Goal: Information Seeking & Learning: Learn about a topic

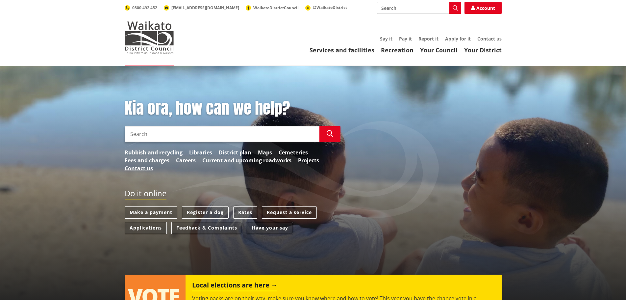
click at [181, 134] on input "Search" at bounding box center [222, 134] width 195 height 16
type input "RAIPD"
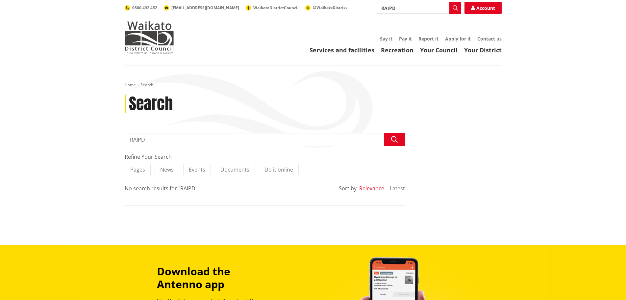
click at [113, 141] on div "Home Search Search Search RAIPD Search Refine Your Search Pages News Events Doc…" at bounding box center [313, 155] width 626 height 179
type input "adress"
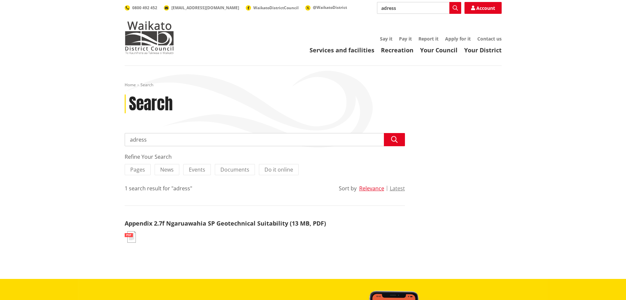
click at [136, 139] on input "adress" at bounding box center [265, 139] width 280 height 13
type input "address"
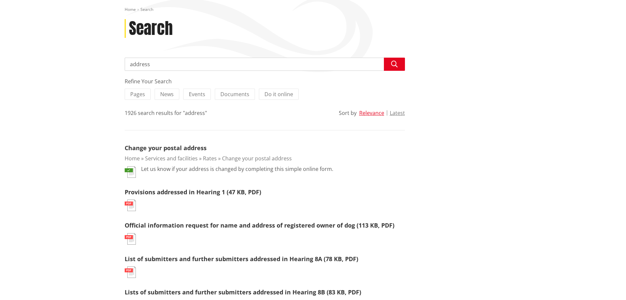
scroll to position [66, 0]
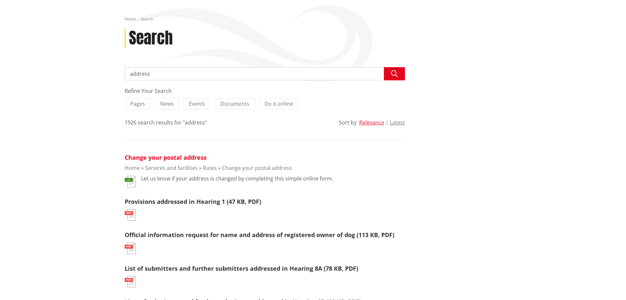
click at [166, 156] on link "Change your postal address" at bounding box center [166, 157] width 82 height 8
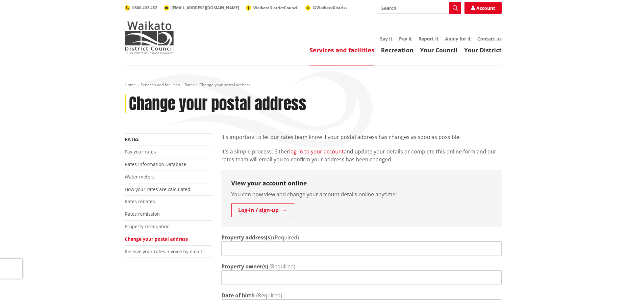
click at [390, 9] on input "Search" at bounding box center [419, 8] width 84 height 12
type input "property number"
click at [456, 8] on icon "button" at bounding box center [455, 7] width 5 height 5
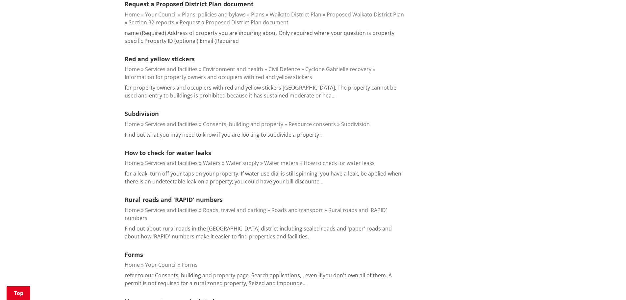
scroll to position [362, 0]
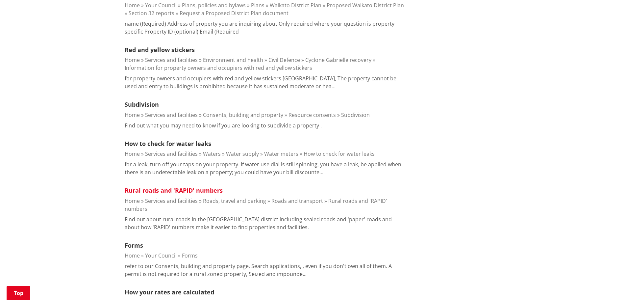
click at [151, 192] on link "Rural roads and 'RAPID' numbers" at bounding box center [174, 190] width 98 height 8
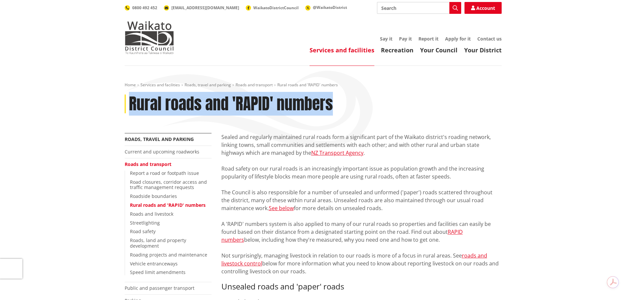
drag, startPoint x: 344, startPoint y: 108, endPoint x: 127, endPoint y: 101, distance: 216.7
click at [127, 101] on div "Rural roads and 'RAPID' numbers" at bounding box center [313, 103] width 377 height 19
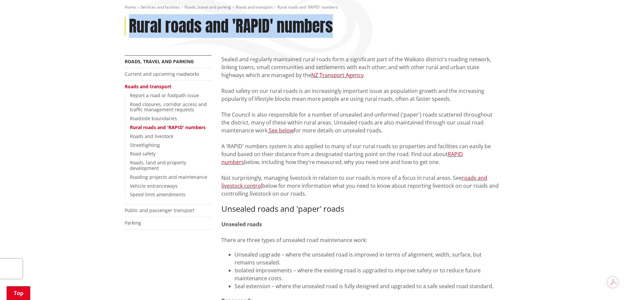
scroll to position [66, 0]
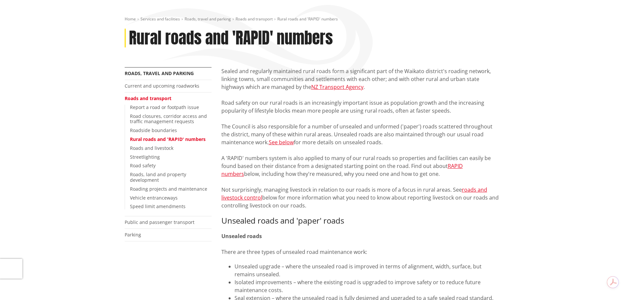
click at [335, 178] on p "Sealed and regularly maintained rural roads form a significant part of the Waik…" at bounding box center [362, 138] width 280 height 142
click at [151, 173] on link "Roads, land and property development" at bounding box center [158, 177] width 56 height 12
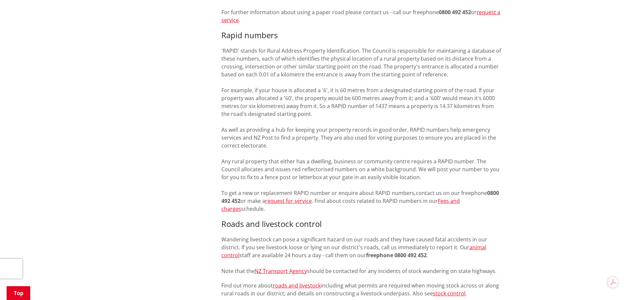
scroll to position [428, 0]
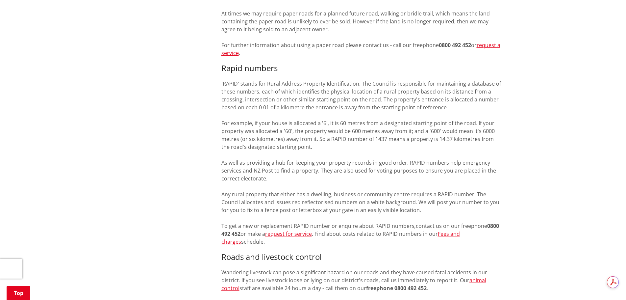
drag, startPoint x: 270, startPoint y: 243, endPoint x: 205, endPoint y: 69, distance: 185.5
click at [205, 69] on div "More from this section Roads, travel and parking Current and upcoming roadworks…" at bounding box center [313, 112] width 387 height 814
copy div "Rapid numbers 'RAPID' stands for Rural Address Property Identification. The Cou…"
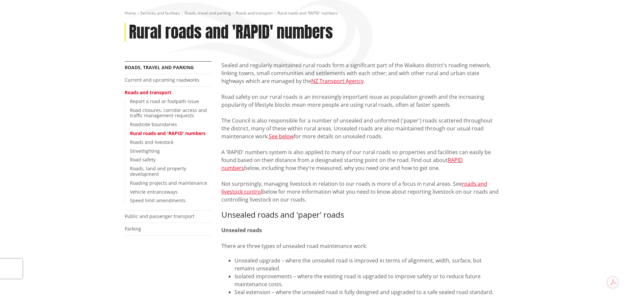
scroll to position [66, 0]
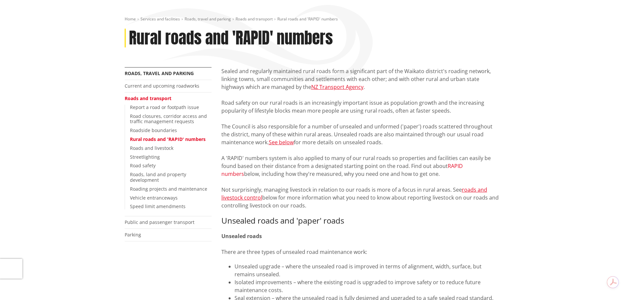
click at [463, 167] on link "RAPID numbers" at bounding box center [343, 169] width 242 height 15
click at [458, 166] on link "RAPID numbers" at bounding box center [343, 169] width 242 height 15
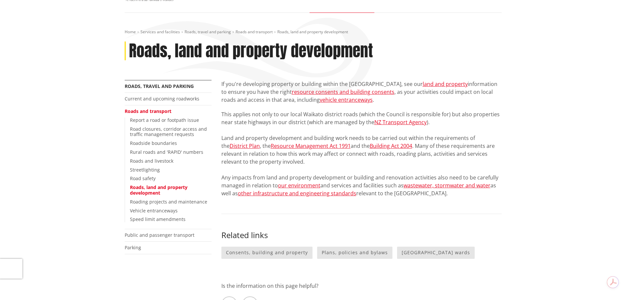
scroll to position [33, 0]
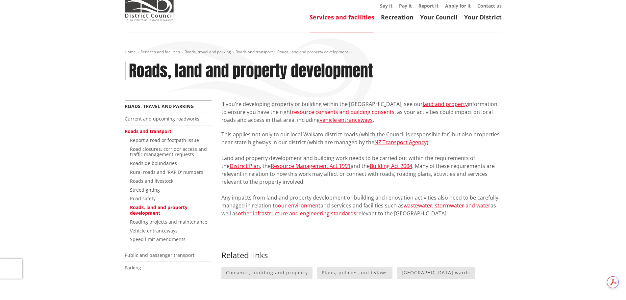
click at [356, 112] on link "resource consents and building consents" at bounding box center [343, 111] width 103 height 7
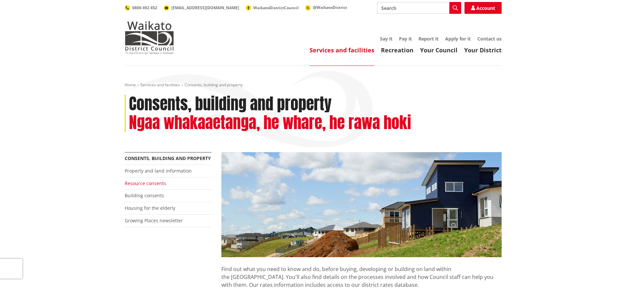
click at [147, 184] on link "Resource consents" at bounding box center [145, 183] width 41 height 6
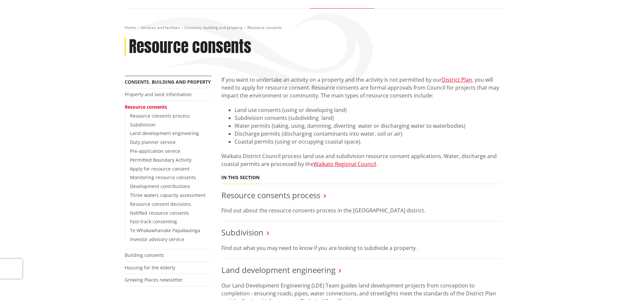
scroll to position [66, 0]
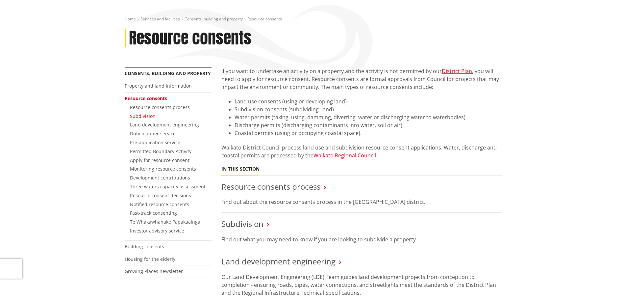
click at [142, 117] on link "Subdivision" at bounding box center [143, 116] width 26 height 6
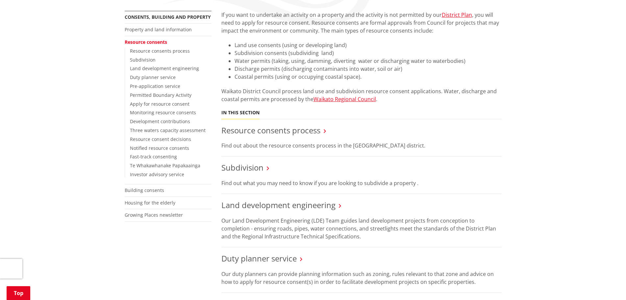
scroll to position [197, 0]
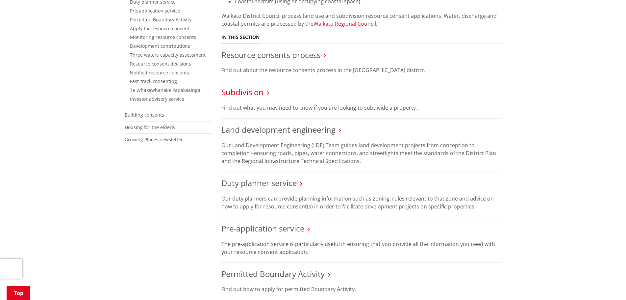
click at [252, 94] on link "Subdivision" at bounding box center [243, 92] width 42 height 11
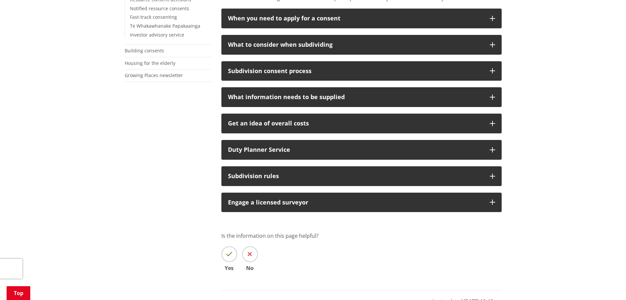
scroll to position [263, 0]
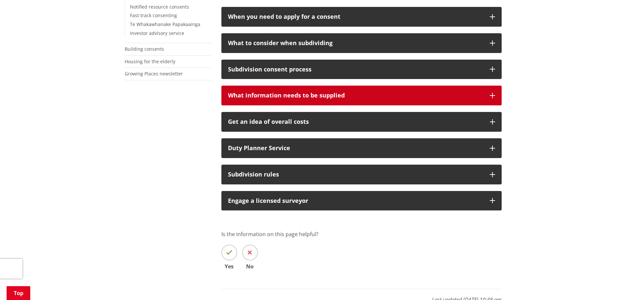
click at [293, 96] on div "What information needs to be supplied" at bounding box center [355, 95] width 255 height 7
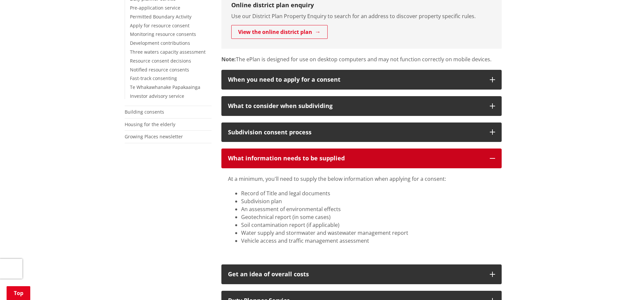
scroll to position [197, 0]
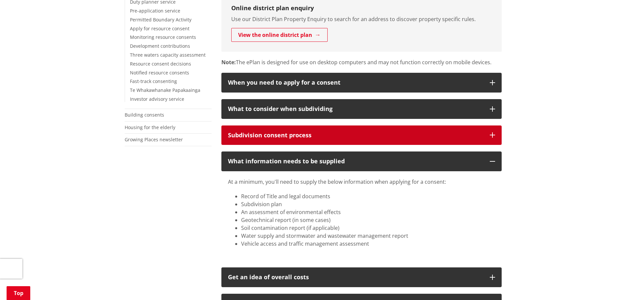
click at [267, 133] on div "Subdivision consent process" at bounding box center [355, 135] width 255 height 7
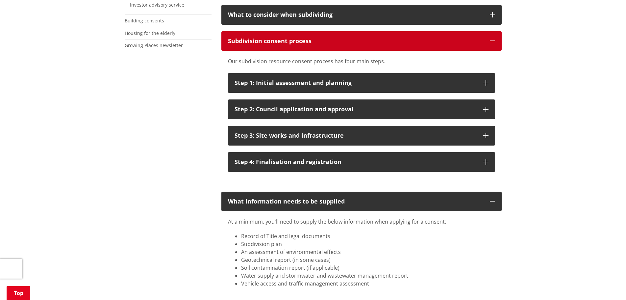
scroll to position [296, 0]
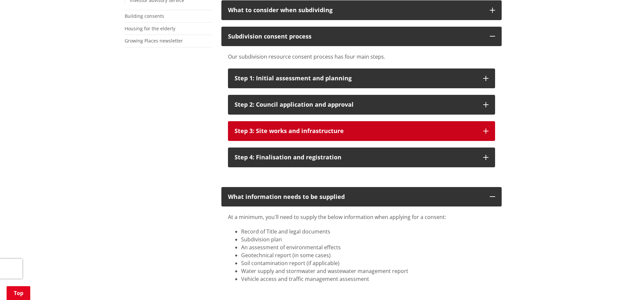
click at [287, 135] on button "Step 3: Site works and infrastructure" at bounding box center [361, 131] width 267 height 20
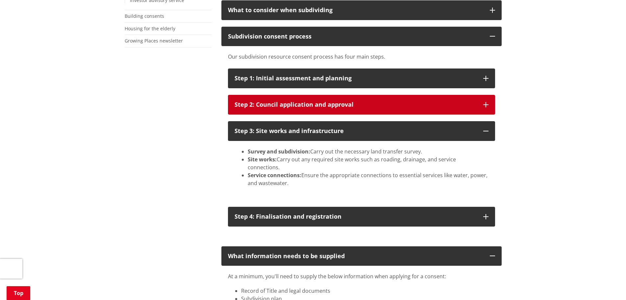
click at [306, 104] on div "Step 2: Council application and approval" at bounding box center [356, 104] width 242 height 7
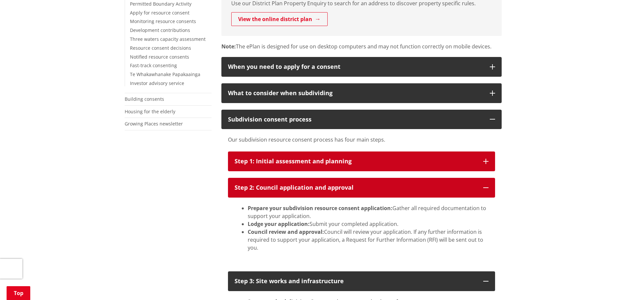
scroll to position [197, 0]
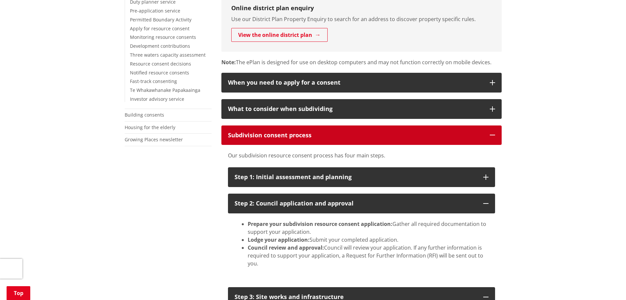
click at [278, 127] on button "Subdivision consent process" at bounding box center [362, 135] width 280 height 20
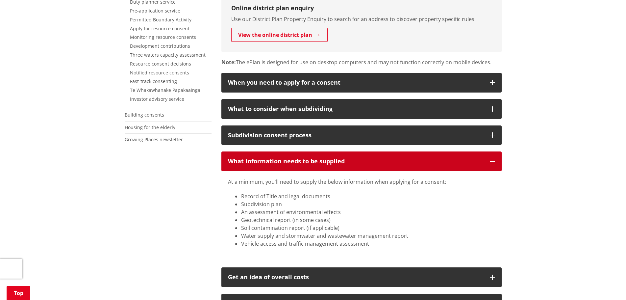
click at [275, 158] on div "What information needs to be supplied" at bounding box center [355, 161] width 255 height 7
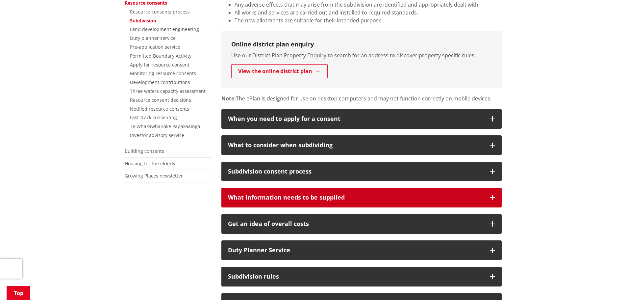
scroll to position [66, 0]
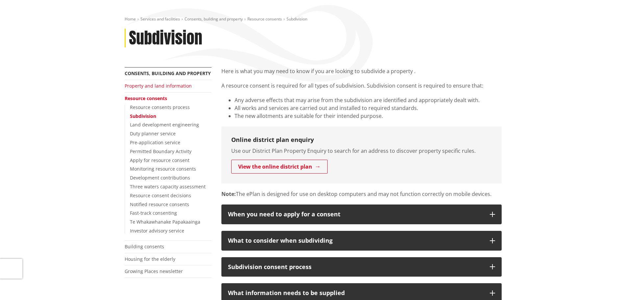
click at [139, 86] on link "Property and land information" at bounding box center [158, 86] width 67 height 6
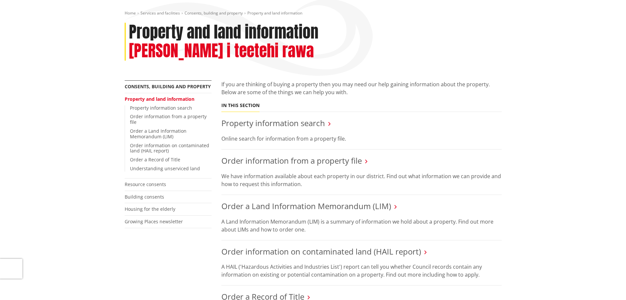
scroll to position [33, 0]
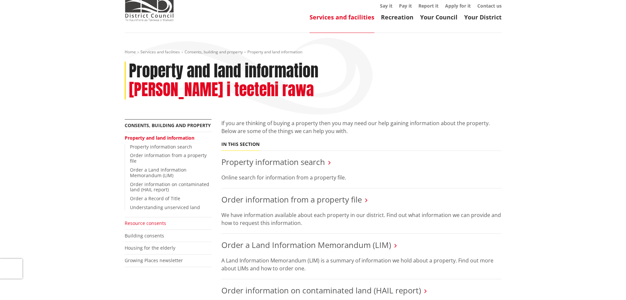
click at [133, 220] on link "Resource consents" at bounding box center [145, 223] width 41 height 6
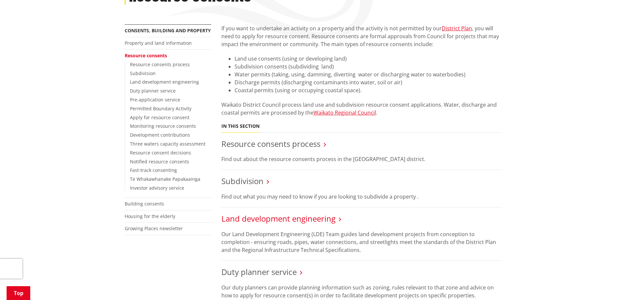
scroll to position [132, 0]
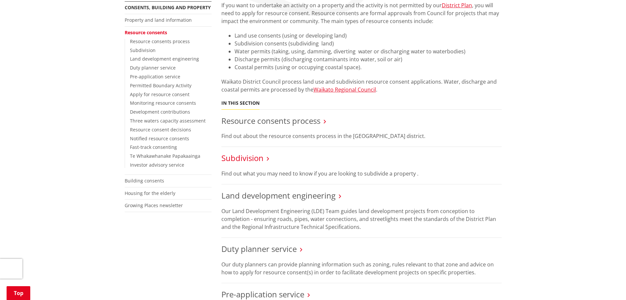
click at [236, 155] on link "Subdivision" at bounding box center [243, 157] width 42 height 11
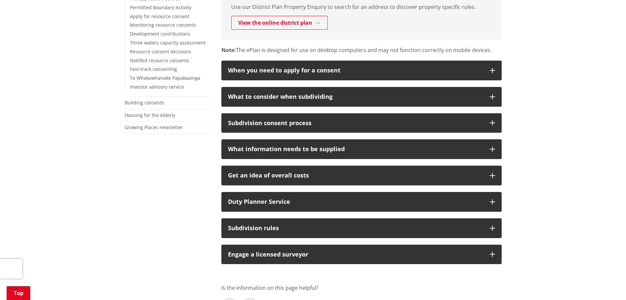
scroll to position [230, 0]
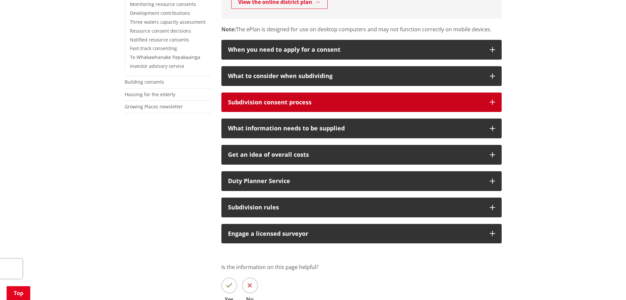
click at [279, 100] on div "Subdivision consent process" at bounding box center [355, 102] width 255 height 7
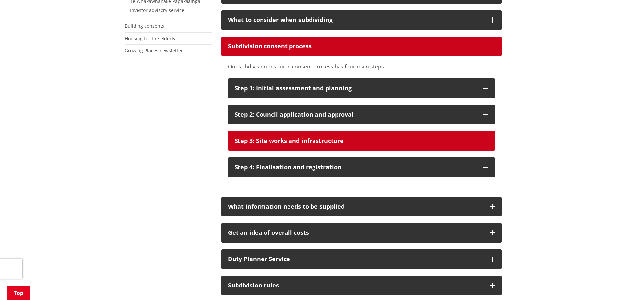
scroll to position [296, 0]
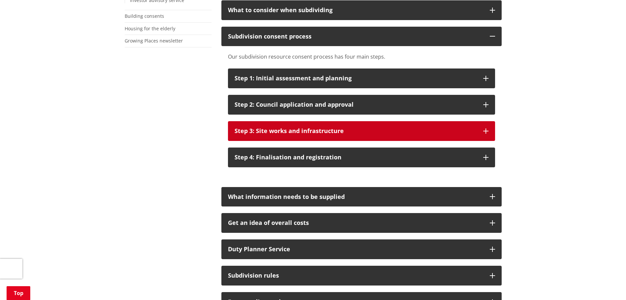
click at [295, 132] on div "Step 3: Site works and infrastructure" at bounding box center [356, 131] width 242 height 7
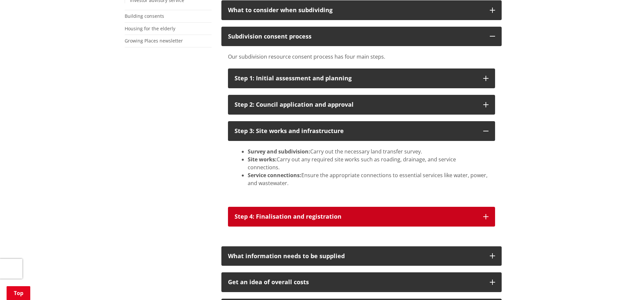
click at [285, 213] on div "Step 4: Finalisation and registration" at bounding box center [356, 216] width 242 height 7
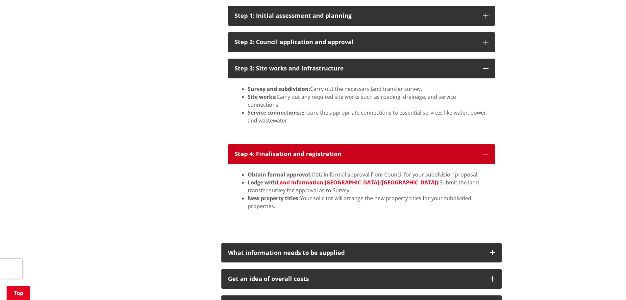
scroll to position [362, 0]
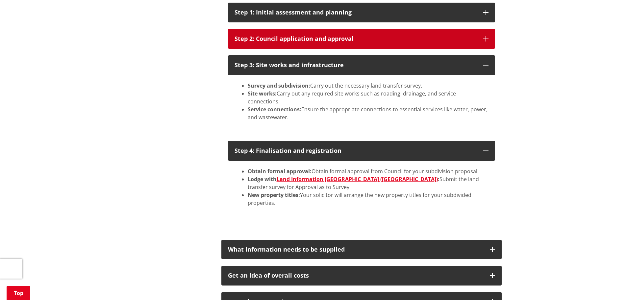
click at [320, 39] on div "Step 2: Council application and approval" at bounding box center [356, 39] width 242 height 7
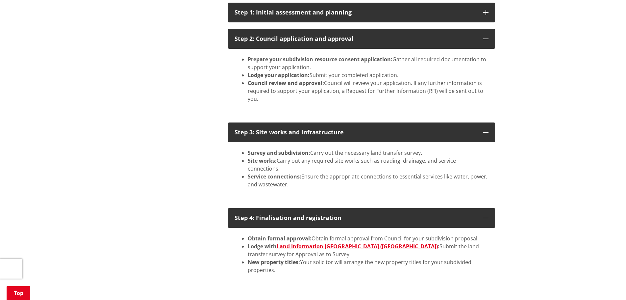
click at [390, 99] on li "Council review and approval: Council will review your application. If any furth…" at bounding box center [368, 91] width 241 height 24
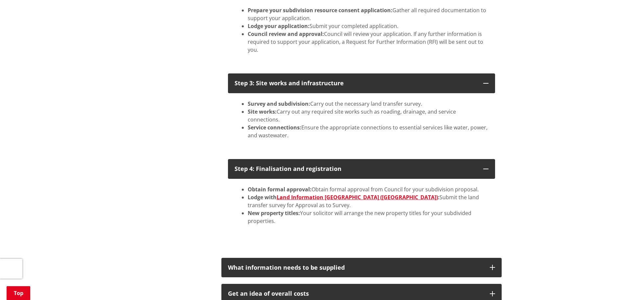
scroll to position [428, 0]
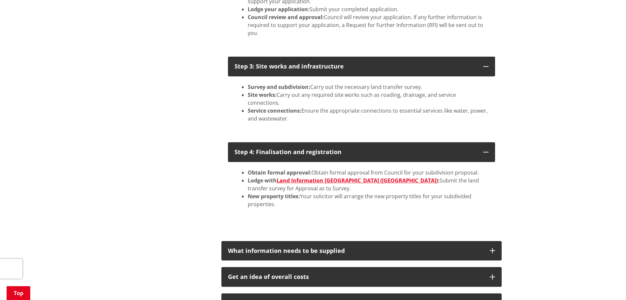
click at [298, 110] on li "Service connections: Ensure the appropriate connections to essential services l…" at bounding box center [368, 115] width 241 height 16
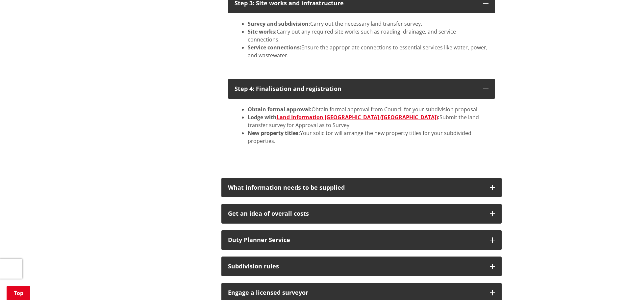
scroll to position [494, 0]
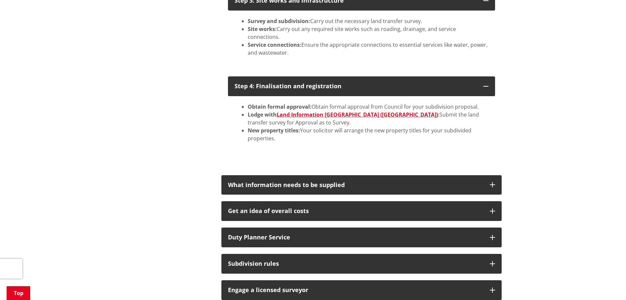
click at [284, 130] on li "New property titles: Your solicitor will arrange the new property titles for yo…" at bounding box center [368, 134] width 241 height 16
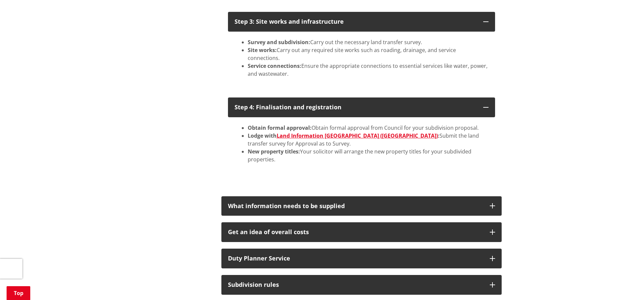
scroll to position [461, 0]
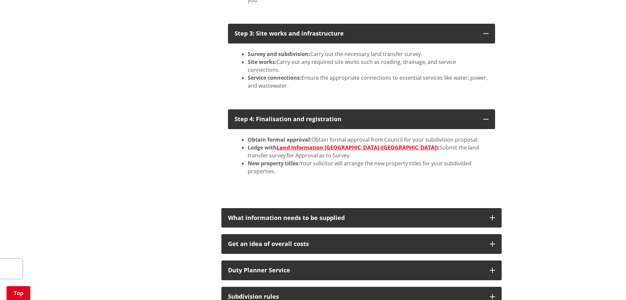
click at [279, 165] on li "New property titles: Your solicitor will arrange the new property titles for yo…" at bounding box center [368, 167] width 241 height 16
click at [136, 138] on div "More from this section Consents, building and property Property and land inform…" at bounding box center [313, 52] width 387 height 760
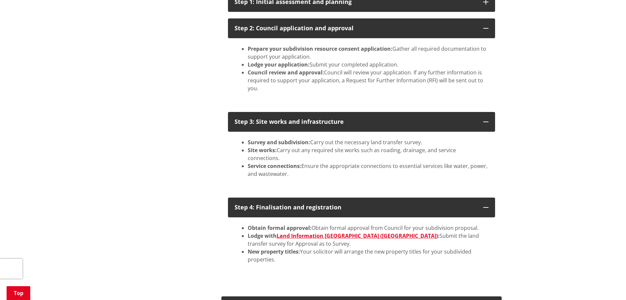
scroll to position [329, 0]
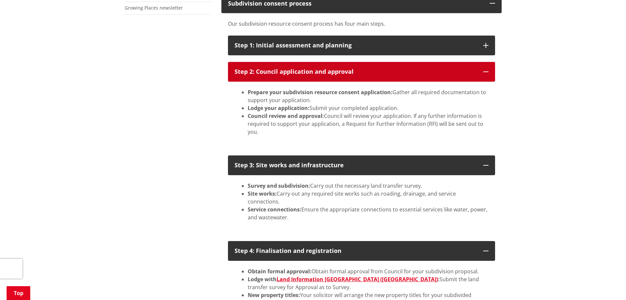
click at [484, 70] on icon "button" at bounding box center [486, 71] width 5 height 5
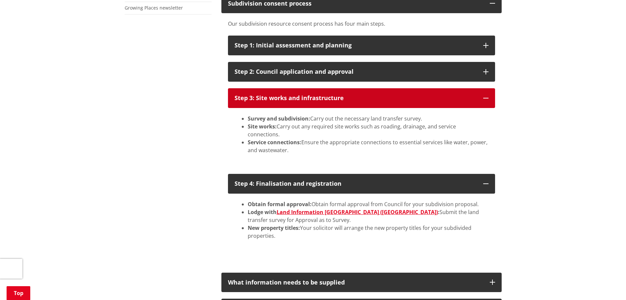
click at [487, 99] on icon "button" at bounding box center [486, 97] width 5 height 5
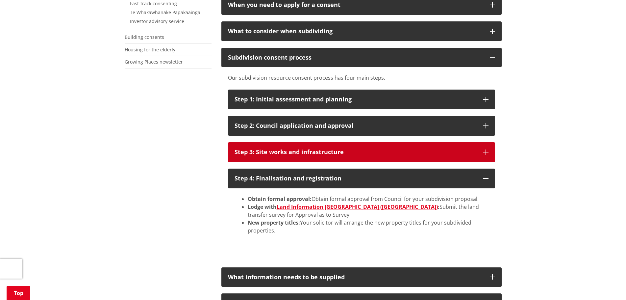
scroll to position [263, 0]
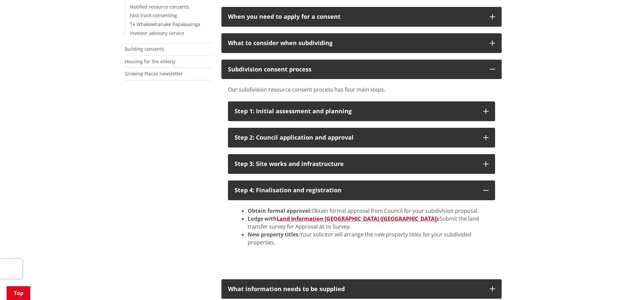
click at [125, 149] on div "More from this section Consents, building and property Property and land inform…" at bounding box center [313, 187] width 387 height 634
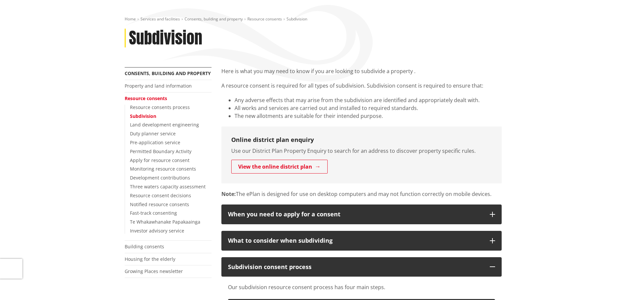
scroll to position [0, 0]
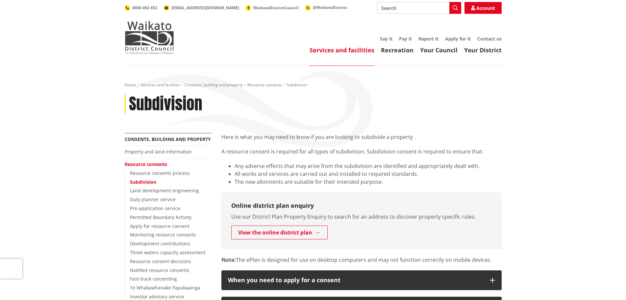
click at [345, 147] on p "A resource consent is required for all types of subdivision. Subdivision consen…" at bounding box center [362, 151] width 280 height 8
drag, startPoint x: 211, startPoint y: 105, endPoint x: 131, endPoint y: 104, distance: 80.3
click at [131, 104] on div "Subdivision" at bounding box center [313, 103] width 377 height 19
copy h1 "Subdivision"
click at [371, 127] on div "Home Services and facilities Consents, building and property Resource consents …" at bounding box center [313, 107] width 387 height 51
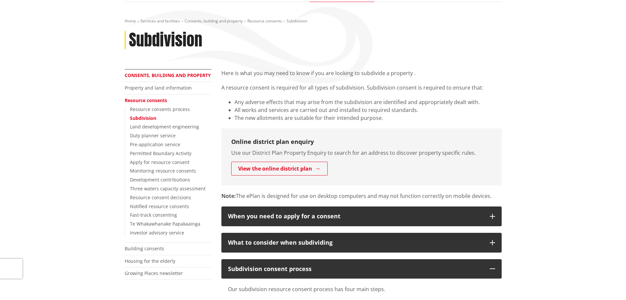
scroll to position [66, 0]
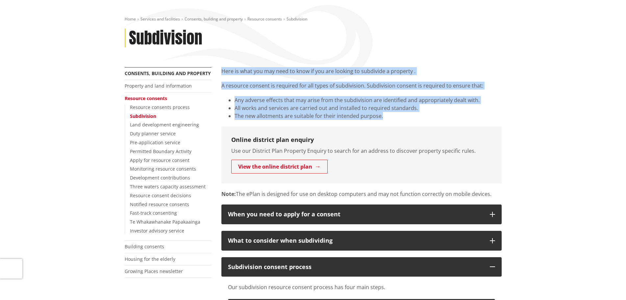
drag, startPoint x: 222, startPoint y: 70, endPoint x: 479, endPoint y: 114, distance: 260.5
click at [479, 114] on div "Here is what you may need to know if you are looking to subdivide a property . …" at bounding box center [362, 93] width 280 height 53
copy div "Here is what you may need to know if you are looking to subdivide a property . …"
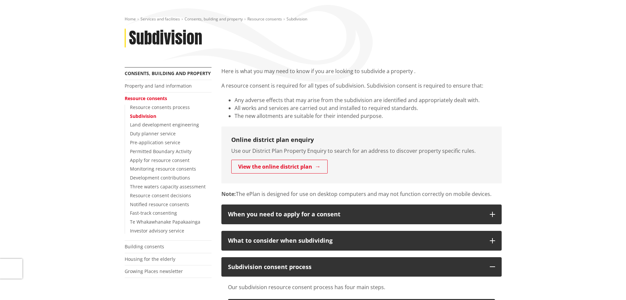
drag, startPoint x: 271, startPoint y: 38, endPoint x: 260, endPoint y: 31, distance: 12.8
click at [269, 36] on div "Subdivision" at bounding box center [313, 38] width 377 height 19
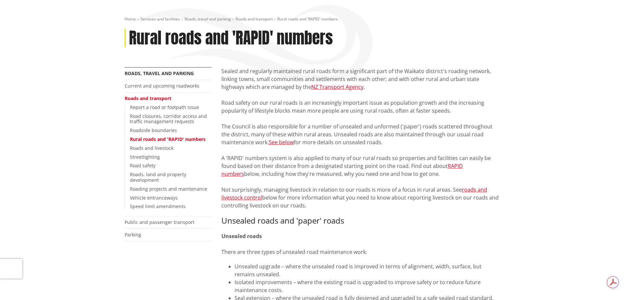
click at [426, 165] on p "Sealed and regularly maintained rural roads form a significant part of the Waik…" at bounding box center [362, 138] width 280 height 142
drag, startPoint x: 221, startPoint y: 159, endPoint x: 412, endPoint y: 177, distance: 191.4
click at [412, 177] on p "Sealed and regularly maintained rural roads form a significant part of the Waik…" at bounding box center [362, 138] width 280 height 142
copy p "A 'RAPID' numbers system is also applied to many of our rural roads so properti…"
click at [337, 110] on p "Sealed and regularly maintained rural roads form a significant part of the Waik…" at bounding box center [362, 138] width 280 height 142
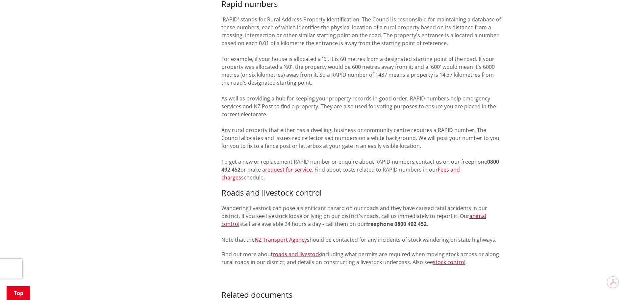
scroll to position [494, 0]
click at [285, 168] on link "request for service" at bounding box center [288, 167] width 47 height 7
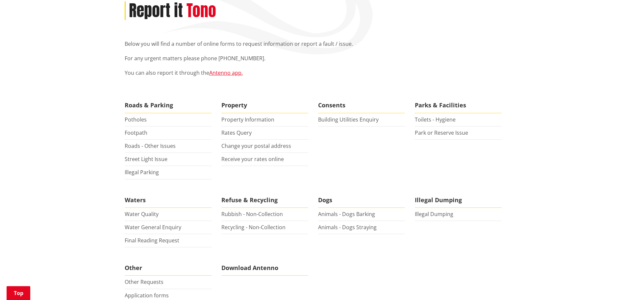
scroll to position [132, 0]
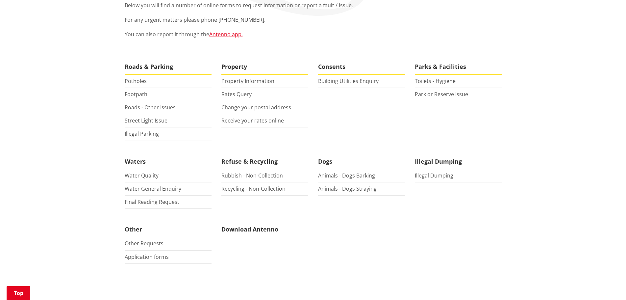
click at [540, 75] on div "Home Report it Report it Tono Below you will find a number of online forms to r…" at bounding box center [313, 118] width 626 height 369
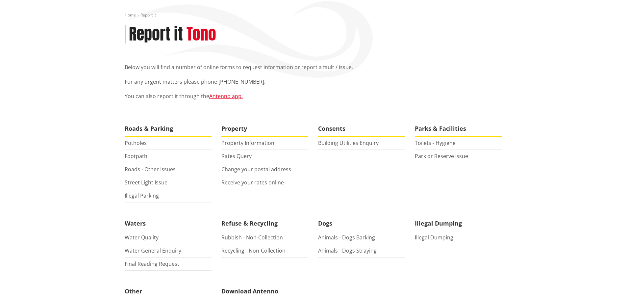
scroll to position [0, 0]
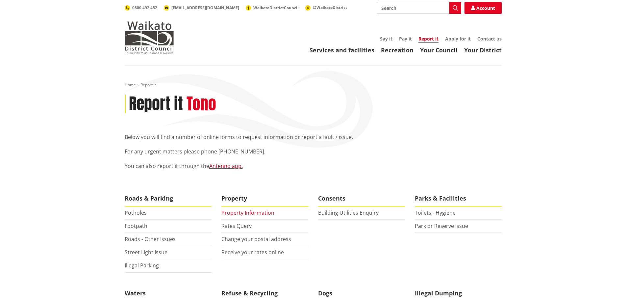
click at [242, 213] on link "Property Information" at bounding box center [248, 212] width 53 height 7
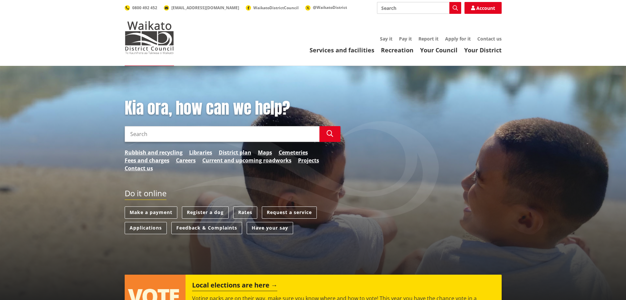
drag, startPoint x: 0, startPoint y: 0, endPoint x: 176, endPoint y: 137, distance: 223.1
click at [176, 137] on input "Search" at bounding box center [222, 134] width 195 height 16
type input "property"
click at [151, 8] on span "0800 492 452" at bounding box center [144, 8] width 25 height 6
drag, startPoint x: 158, startPoint y: 9, endPoint x: 132, endPoint y: 9, distance: 25.7
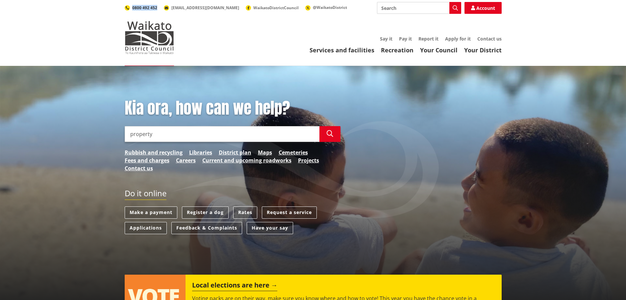
click at [132, 9] on ul "0800 492 452 info@waidc.govt.nz WaikatoDistrictCouncil @WaikatoDistrict" at bounding box center [236, 7] width 223 height 5
copy span "0800 492 452"
click at [168, 136] on input "property" at bounding box center [222, 134] width 195 height 16
